Goal: Task Accomplishment & Management: Use online tool/utility

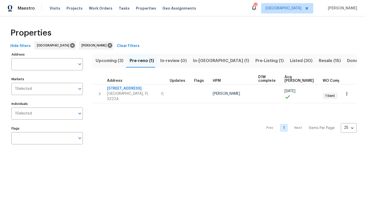
click at [47, 116] on input "Individuals" at bounding box center [53, 114] width 43 height 12
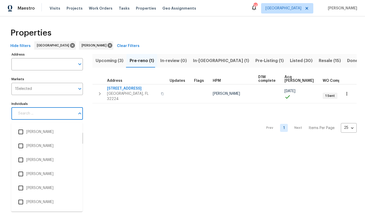
click at [44, 120] on input "Individuals" at bounding box center [45, 114] width 60 height 12
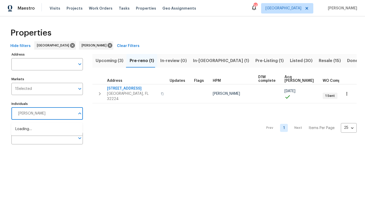
type input "Melissa mossbrooks"
click at [50, 116] on input "Individuals" at bounding box center [53, 114] width 43 height 12
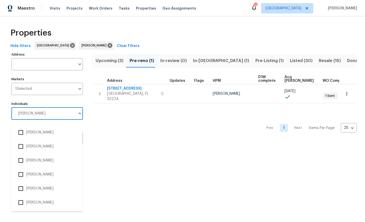
scroll to position [96, 0]
type input "Melissa"
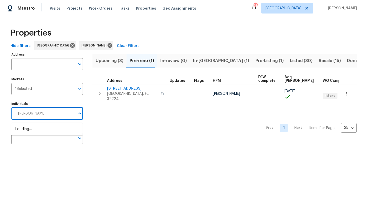
click at [48, 117] on input "Melissa" at bounding box center [45, 114] width 60 height 12
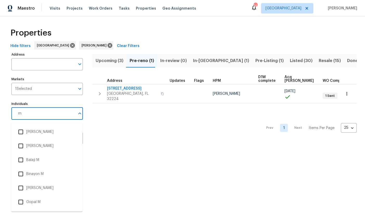
type input "me"
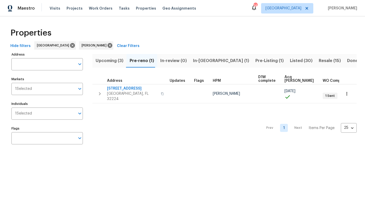
click at [54, 118] on input "Individuals" at bounding box center [53, 114] width 43 height 12
type input "m"
type input "melissa"
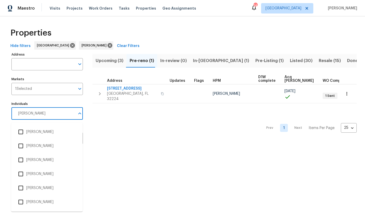
scroll to position [112, 0]
click at [54, 174] on li "Melissa Mossbrooks" at bounding box center [46, 174] width 63 height 11
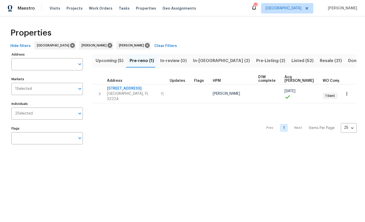
click at [105, 62] on span "Upcoming (5)" at bounding box center [110, 60] width 28 height 7
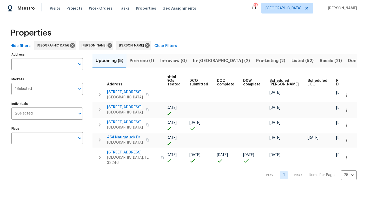
scroll to position [0, 68]
click at [142, 63] on span "Pre-reno (1)" at bounding box center [142, 60] width 24 height 7
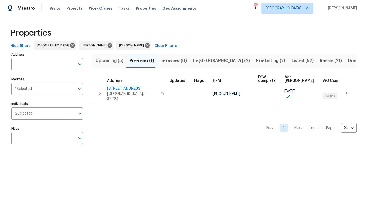
click at [107, 60] on span "Upcoming (5)" at bounding box center [110, 60] width 28 height 7
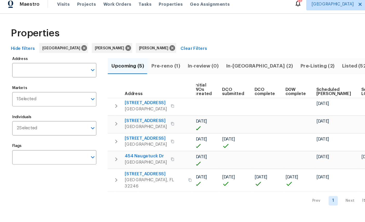
scroll to position [0, 68]
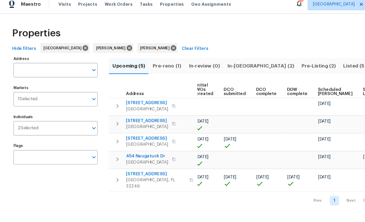
click at [62, 112] on input "Individuals" at bounding box center [54, 114] width 42 height 12
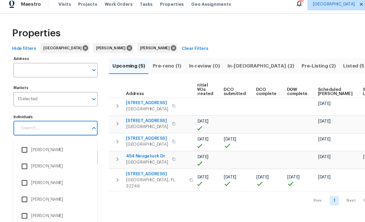
click at [42, 111] on input "Individuals" at bounding box center [45, 114] width 60 height 12
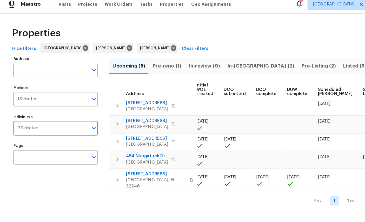
click at [56, 114] on input "Individuals" at bounding box center [54, 114] width 42 height 12
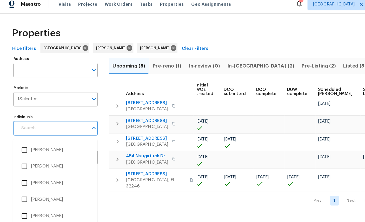
click at [40, 110] on input "Individuals" at bounding box center [45, 114] width 60 height 12
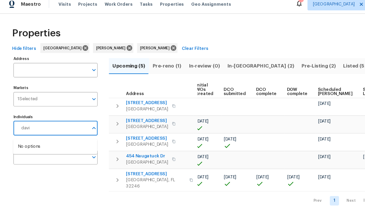
type input "david"
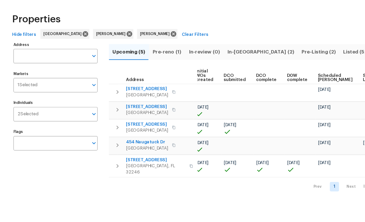
click at [144, 57] on span "Pre-reno (1)" at bounding box center [142, 60] width 24 height 7
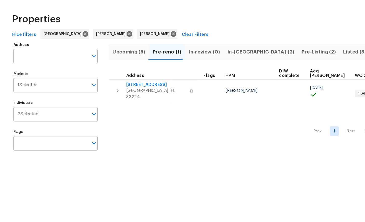
scroll to position [0, 21]
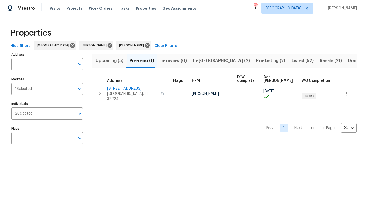
click at [347, 92] on icon "button" at bounding box center [347, 93] width 1 height 3
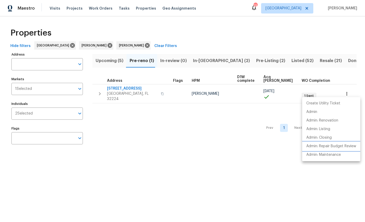
click at [348, 147] on p "Admin: Repair Budget Review" at bounding box center [332, 146] width 50 height 5
click at [194, 151] on div at bounding box center [182, 111] width 365 height 222
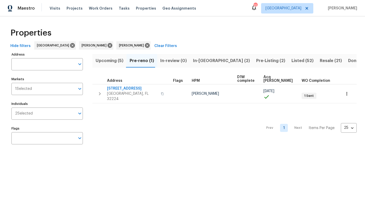
click at [107, 88] on span "12238 Bayonne St" at bounding box center [132, 88] width 51 height 5
click at [113, 60] on span "Upcoming (5)" at bounding box center [110, 60] width 28 height 7
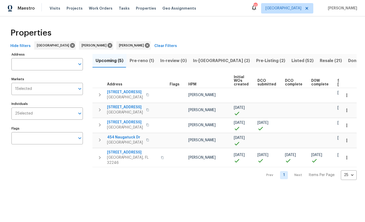
click at [116, 167] on div "Prev 1 Next Items Per Page 25 25 ​" at bounding box center [225, 173] width 264 height 13
click at [122, 155] on span "Jacksonville, FL 32246" at bounding box center [132, 160] width 51 height 10
click at [64, 113] on input "Individuals" at bounding box center [54, 114] width 42 height 12
type input "melissa"
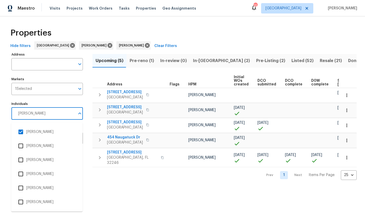
click at [50, 136] on li "Melissa Mossbrooks" at bounding box center [46, 132] width 63 height 11
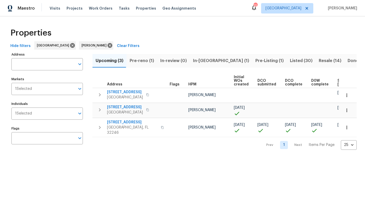
click at [61, 116] on input "Individuals" at bounding box center [53, 114] width 43 height 12
type input "william"
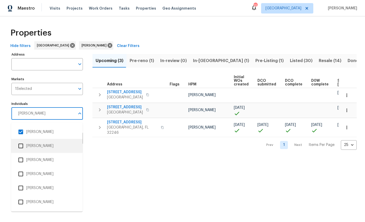
click at [49, 141] on li "William Barrera" at bounding box center [46, 146] width 63 height 11
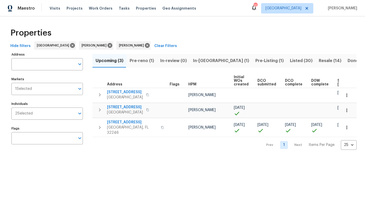
click at [56, 118] on input "Individuals" at bounding box center [54, 114] width 42 height 12
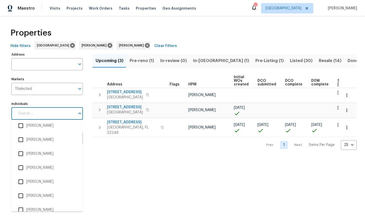
scroll to position [76, 0]
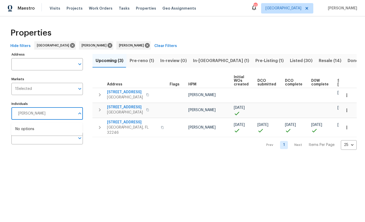
type input "william"
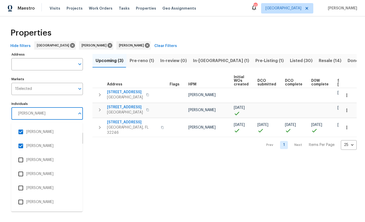
click at [21, 146] on input "checkbox" at bounding box center [20, 146] width 11 height 11
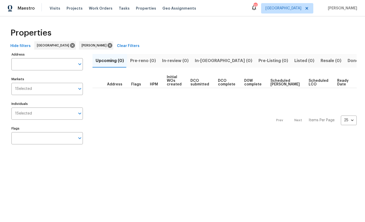
click at [48, 116] on input "Individuals" at bounding box center [53, 114] width 43 height 12
type input "william"
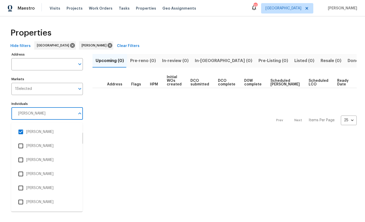
click at [21, 130] on input "checkbox" at bounding box center [20, 132] width 11 height 11
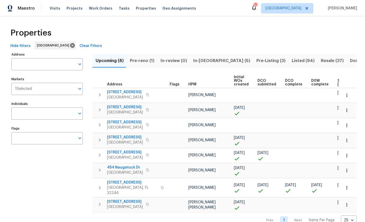
click at [193, 83] on span "HPM" at bounding box center [192, 85] width 8 height 4
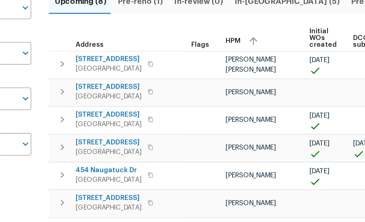
click at [188, 81] on span "HPM" at bounding box center [192, 83] width 8 height 4
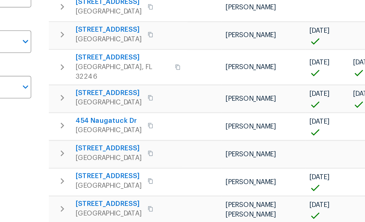
scroll to position [11, 0]
click at [107, 199] on span "1105 Buccaneer Blvd" at bounding box center [125, 201] width 36 height 5
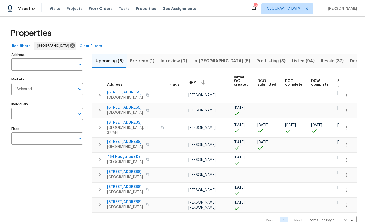
click at [122, 169] on span "7977 Sweet Rose Ln" at bounding box center [125, 171] width 36 height 5
click at [122, 190] on span "Jacksonville, FL 32222" at bounding box center [125, 192] width 36 height 5
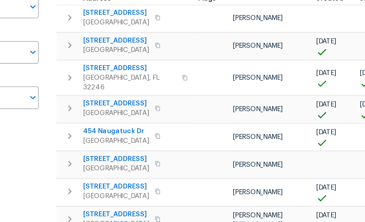
scroll to position [11, 0]
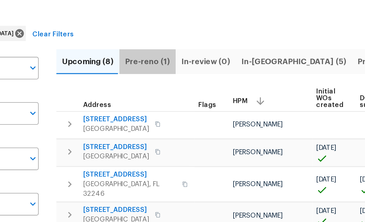
click at [130, 57] on span "Pre-reno (1)" at bounding box center [142, 60] width 24 height 7
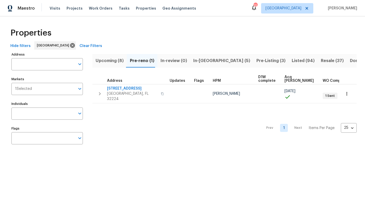
click at [348, 92] on icon "button" at bounding box center [346, 93] width 5 height 5
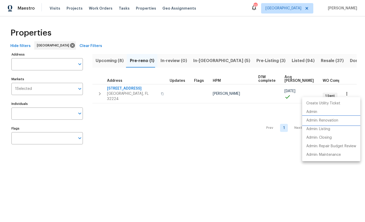
click at [333, 120] on p "Admin: Renovation" at bounding box center [323, 120] width 32 height 5
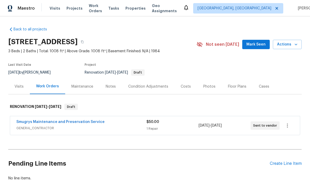
click at [237, 81] on div "Floor Plans" at bounding box center [237, 86] width 31 height 15
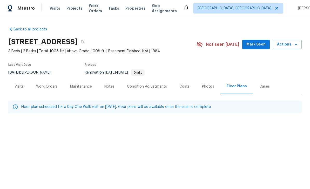
click at [46, 86] on div "Work Orders" at bounding box center [47, 86] width 22 height 5
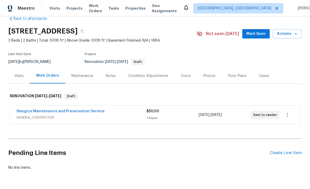
scroll to position [4, 0]
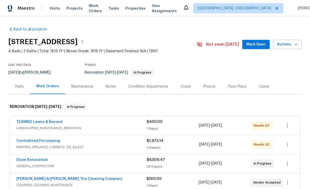
click at [234, 87] on div "Floor Plans" at bounding box center [237, 86] width 18 height 5
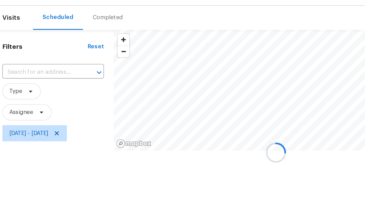
scroll to position [13, 5]
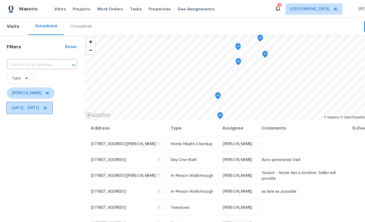
click at [36, 99] on span "Wed, Aug 20 - Thu, Aug 21" at bounding box center [23, 98] width 25 height 5
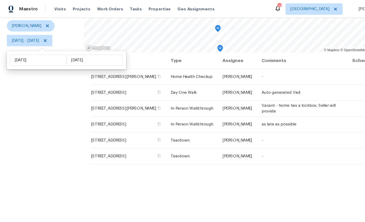
scroll to position [61, 0]
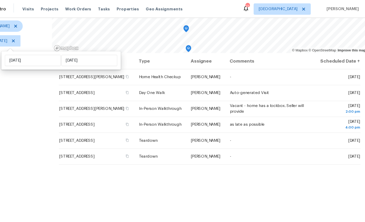
click at [0, 0] on icon at bounding box center [0, 0] width 0 height 0
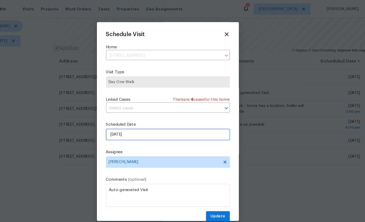
click at [147, 123] on input "[DATE]" at bounding box center [182, 123] width 113 height 10
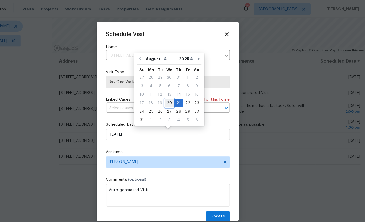
click at [180, 94] on div "20" at bounding box center [184, 94] width 9 height 7
type input "[DATE]"
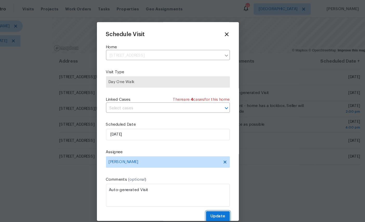
click at [222, 198] on span "Update" at bounding box center [229, 198] width 14 height 6
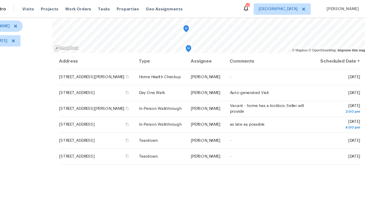
click at [0, 0] on icon at bounding box center [0, 0] width 0 height 0
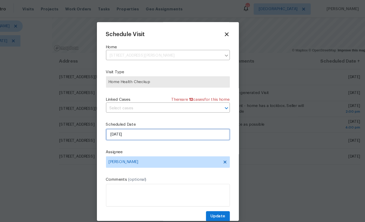
click at [155, 125] on input "[DATE]" at bounding box center [182, 123] width 113 height 10
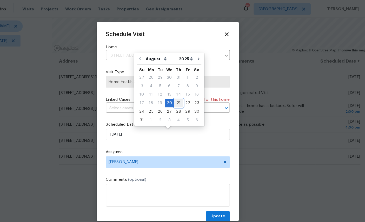
click at [188, 94] on div "21" at bounding box center [192, 94] width 8 height 7
type input "8/21/2025"
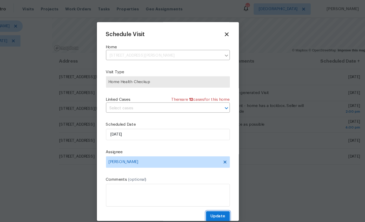
click at [218, 195] on button "Update" at bounding box center [229, 198] width 22 height 10
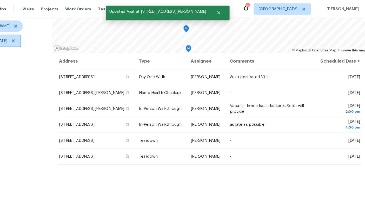
click at [18, 37] on span "Wed, Aug 20 - Thu, Aug 21" at bounding box center [23, 37] width 25 height 5
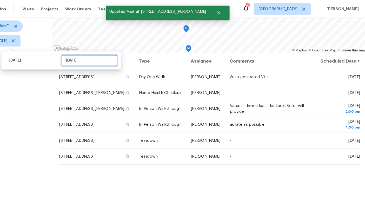
click at [85, 56] on input "Thu, Aug 21" at bounding box center [110, 55] width 51 height 10
select select "7"
select select "2025"
select select "8"
select select "2025"
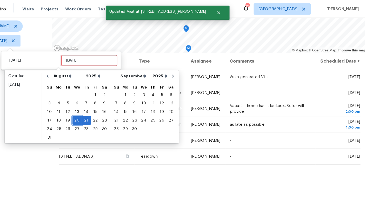
click at [95, 109] on div "20" at bounding box center [99, 110] width 9 height 7
type input "Wed, Aug 20"
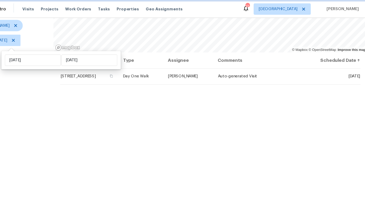
scroll to position [61, 0]
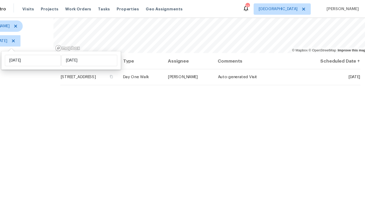
click at [30, 94] on div "Filters Reset ​ Type William Sparks Wed, Aug 20 - Wed, Aug 20" at bounding box center [39, 99] width 78 height 256
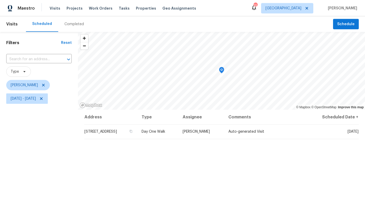
scroll to position [19, 0]
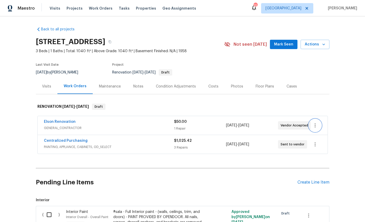
click at [317, 125] on icon "button" at bounding box center [315, 125] width 6 height 6
click at [334, 126] on li "Edit" at bounding box center [334, 126] width 56 height 9
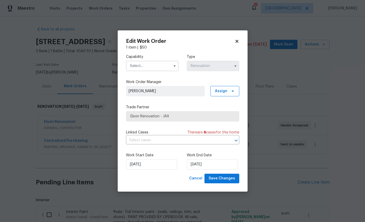
click at [147, 68] on input "text" at bounding box center [152, 66] width 53 height 10
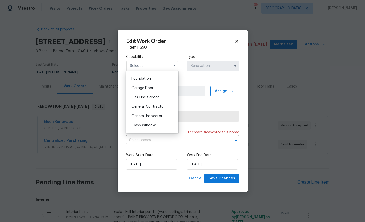
scroll to position [218, 0]
click at [157, 110] on span "General Contractor" at bounding box center [149, 108] width 34 height 4
type input "General Contractor"
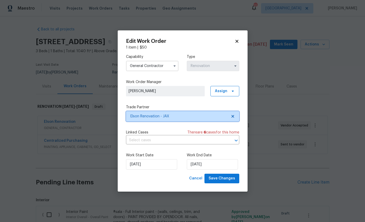
click at [202, 118] on span "Elson Renovation - JAX" at bounding box center [179, 116] width 97 height 5
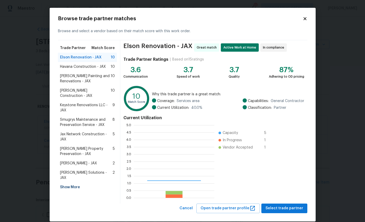
scroll to position [73, 81]
click at [82, 123] on span "Smugrys Maintenance and Preservation Service - JAX" at bounding box center [86, 122] width 53 height 10
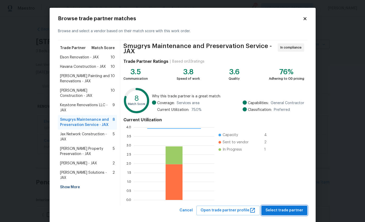
click at [282, 207] on button "Select trade partner" at bounding box center [285, 211] width 46 height 10
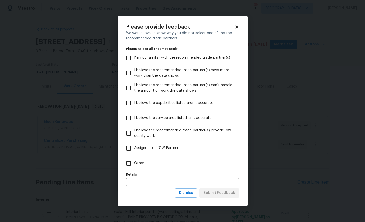
click at [159, 151] on span "Assigned to PD1W Partner" at bounding box center [156, 148] width 44 height 5
click at [134, 152] on input "Assigned to PD1W Partner" at bounding box center [128, 148] width 11 height 11
checkbox input "true"
click at [217, 193] on span "Submit Feedback" at bounding box center [220, 193] width 32 height 6
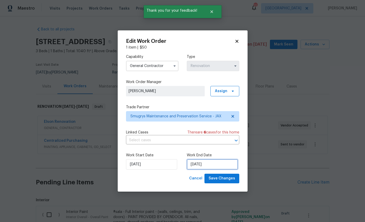
click at [216, 164] on input "[DATE]" at bounding box center [212, 164] width 51 height 10
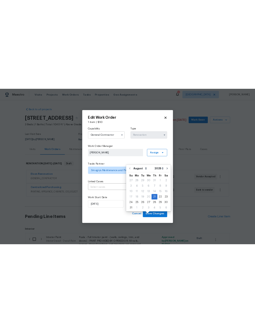
scroll to position [0, 0]
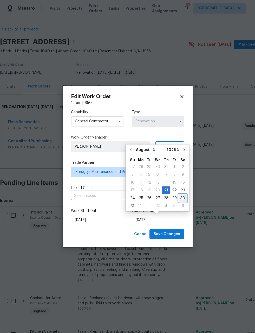
click at [180, 198] on div "30" at bounding box center [183, 197] width 8 height 7
type input "8/30/2025"
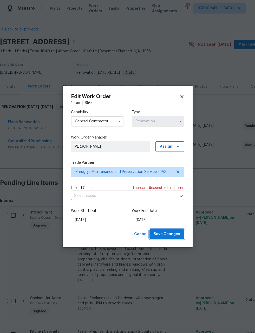
click at [167, 222] on span "Save Changes" at bounding box center [167, 234] width 27 height 6
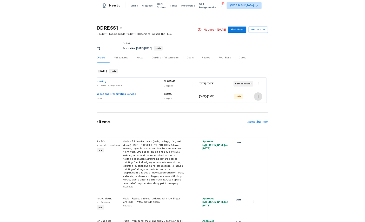
scroll to position [0, 39]
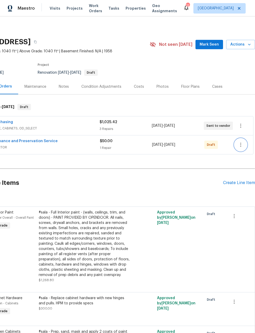
click at [244, 146] on button "button" at bounding box center [241, 144] width 12 height 12
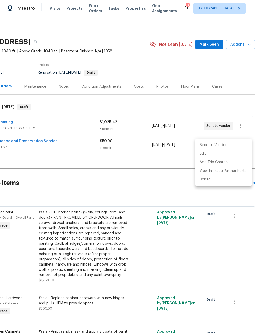
click at [223, 142] on li "Send to Vendor" at bounding box center [224, 145] width 56 height 9
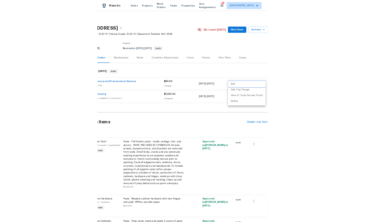
scroll to position [0, 0]
